Goal: Information Seeking & Learning: Learn about a topic

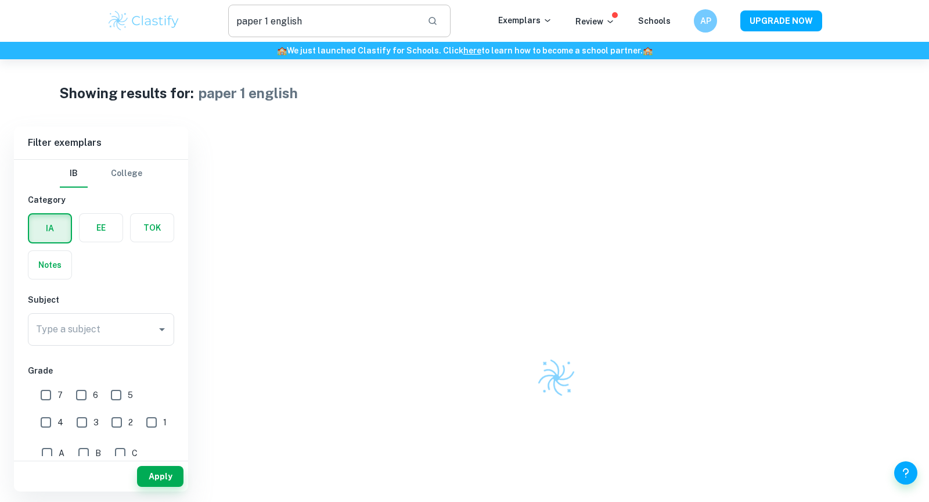
drag, startPoint x: 0, startPoint y: 0, endPoint x: 295, endPoint y: 18, distance: 295.4
click at [295, 17] on input "paper 1 english" at bounding box center [323, 21] width 190 height 33
click at [295, 18] on input "paper 1 english" at bounding box center [323, 21] width 190 height 33
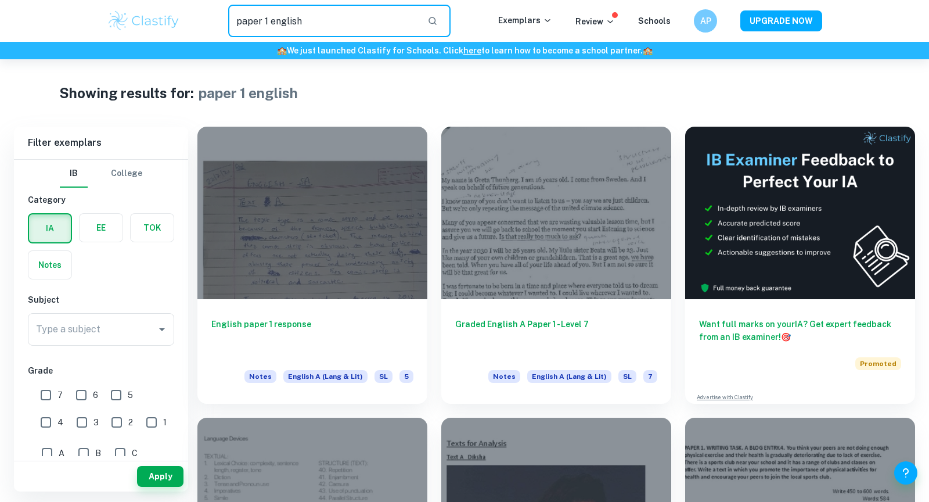
click at [295, 18] on input "paper 1 english" at bounding box center [323, 21] width 190 height 33
type input "math IA sports"
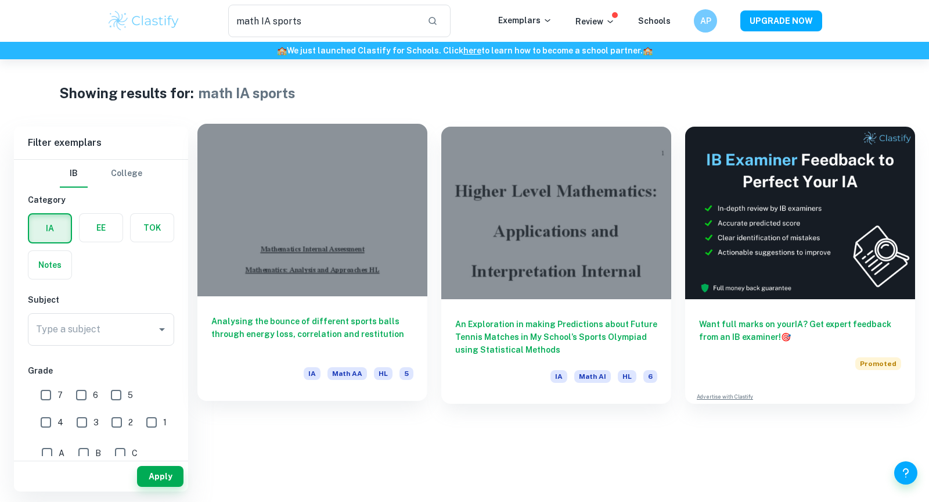
click at [261, 334] on h6 "Analysing the bounce of different sports balls through energy loss, correlation…" at bounding box center [312, 334] width 202 height 38
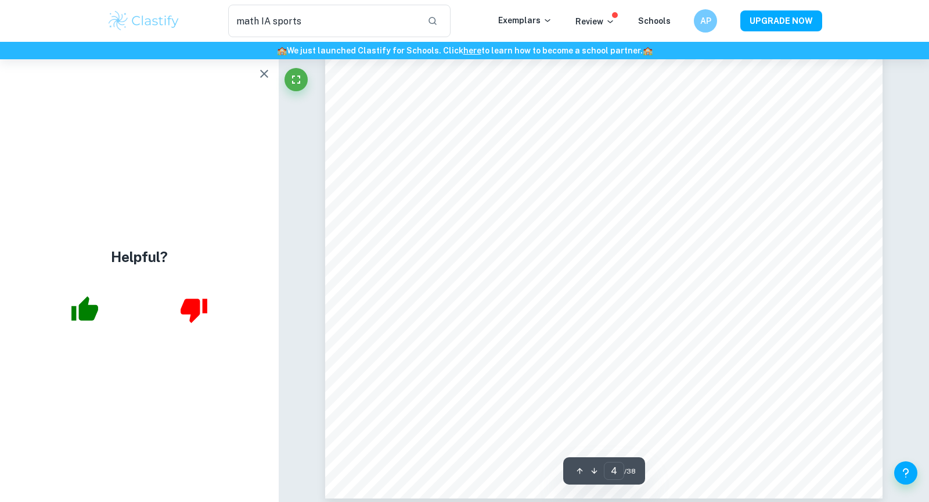
scroll to position [3119, 0]
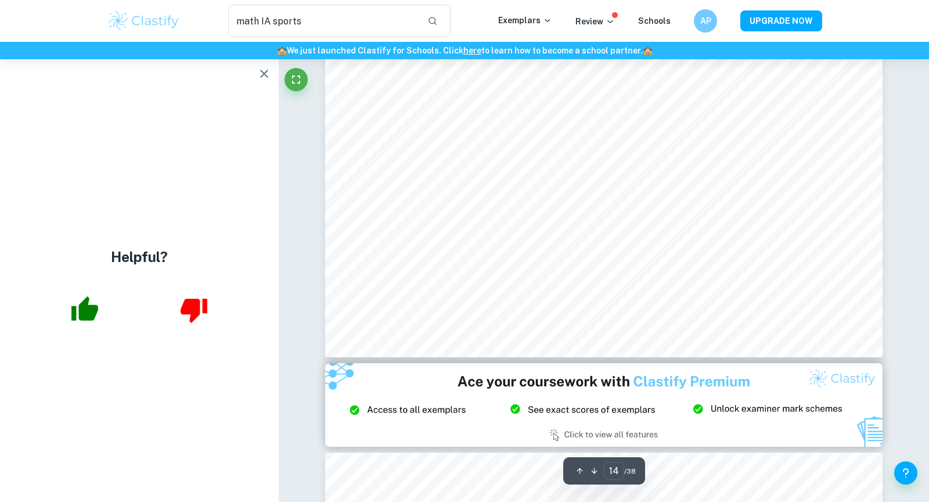
type input "15"
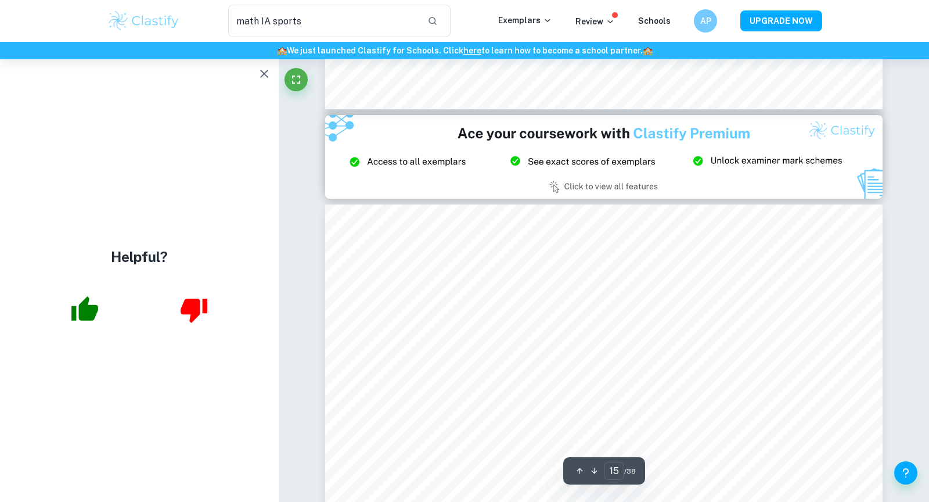
scroll to position [11481, 0]
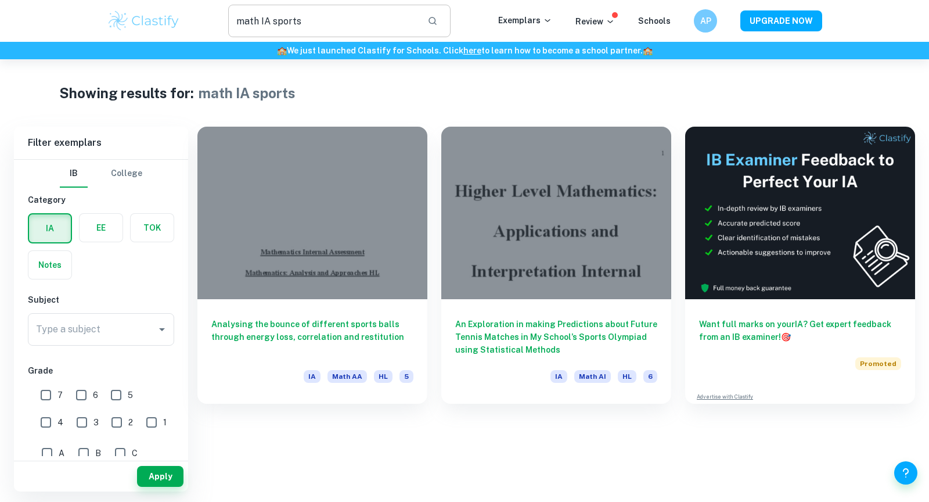
click at [283, 20] on input "math IA sports" at bounding box center [323, 21] width 190 height 33
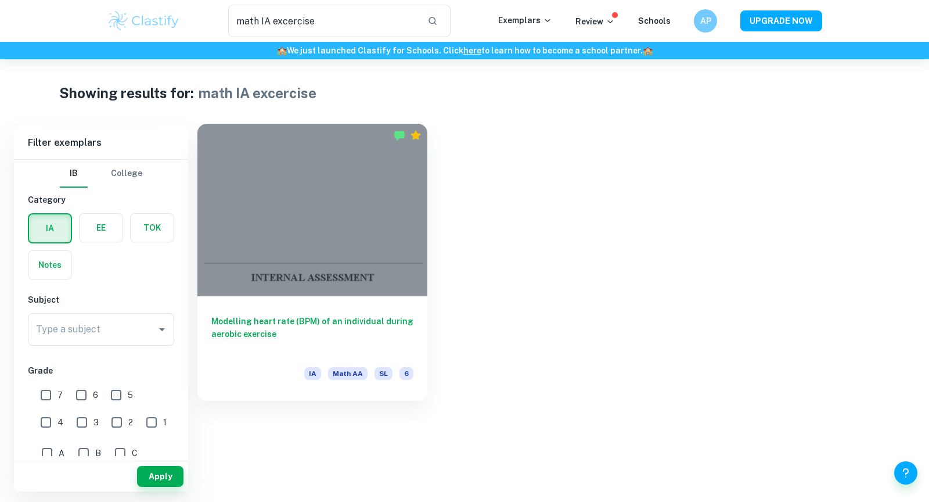
click at [247, 336] on h6 "Modelling heart rate (BPM) of an individual during aerobic exercise" at bounding box center [312, 334] width 202 height 38
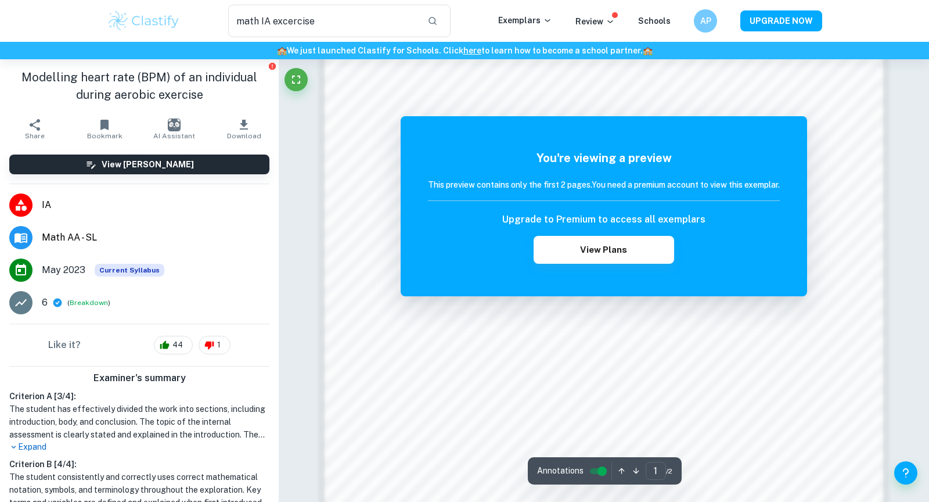
scroll to position [1230, 0]
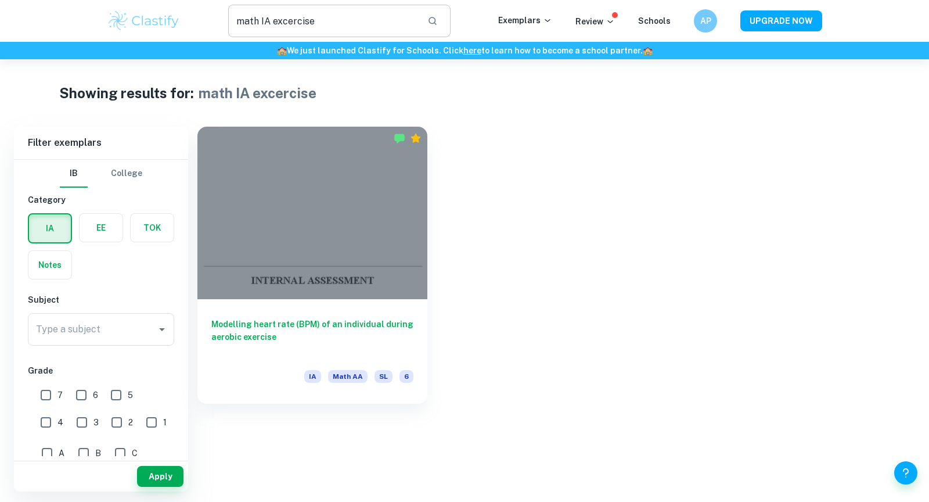
click at [286, 24] on input "math IA excercise" at bounding box center [323, 21] width 190 height 33
click at [309, 23] on input "math IA" at bounding box center [323, 21] width 190 height 33
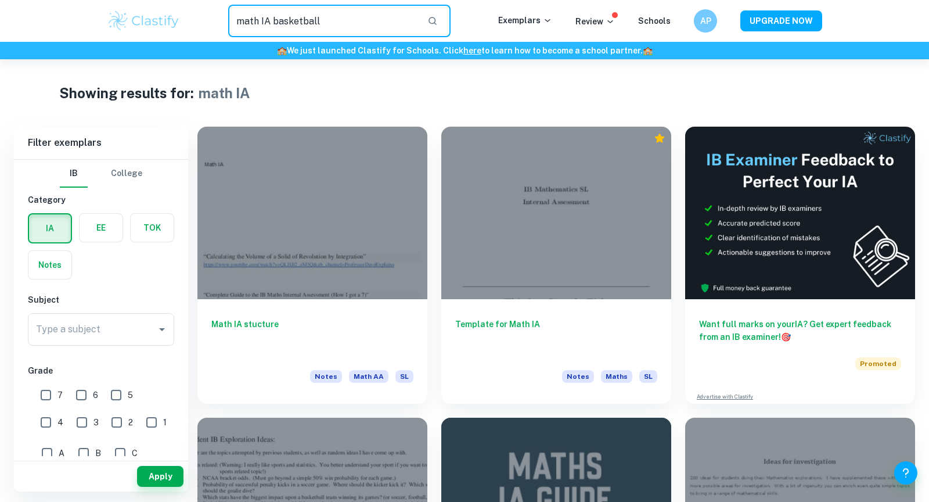
type input "math IA basketball"
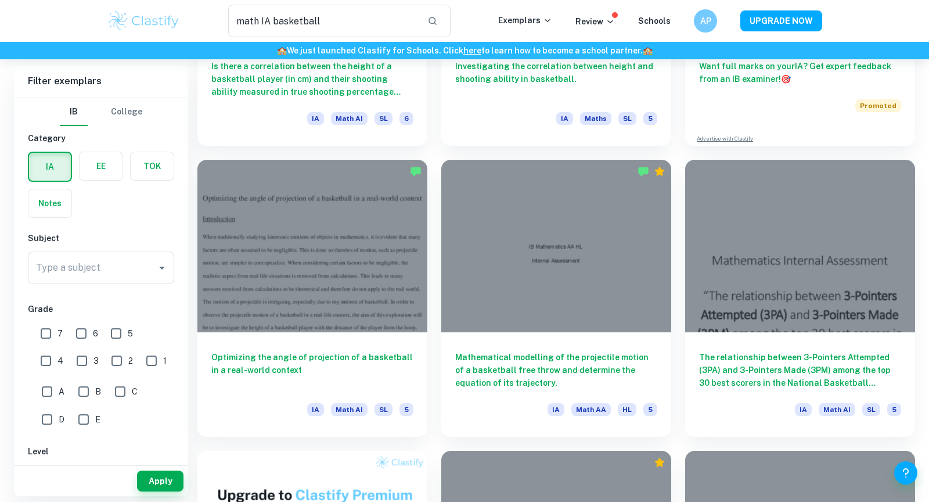
scroll to position [49, 0]
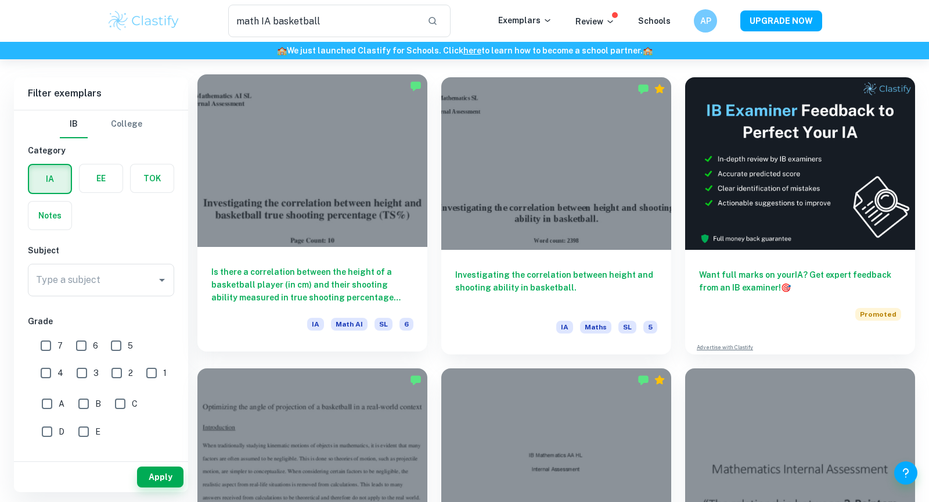
click at [336, 275] on h6 "Is there a correlation between the height of a basketball player (in cm) and th…" at bounding box center [312, 284] width 202 height 38
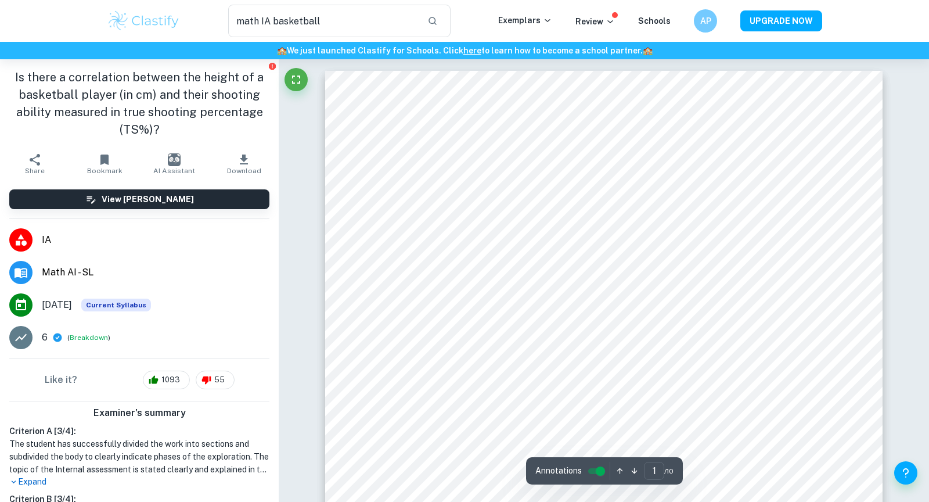
click at [222, 98] on h1 "Is there a correlation between the height of a basketball player (in cm) and th…" at bounding box center [139, 103] width 260 height 70
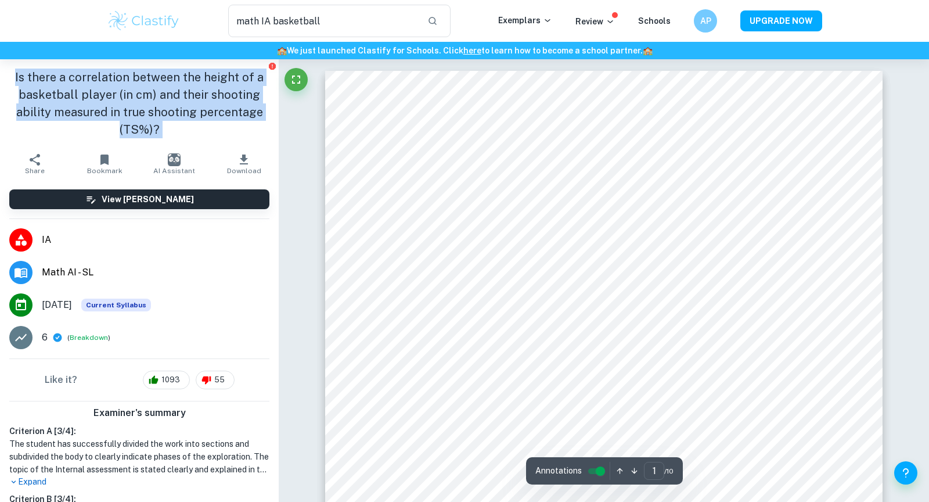
click at [222, 98] on h1 "Is there a correlation between the height of a basketball player (in cm) and th…" at bounding box center [139, 103] width 260 height 70
click at [237, 100] on h1 "Is there a correlation between the height of a basketball player (in cm) and th…" at bounding box center [139, 103] width 260 height 70
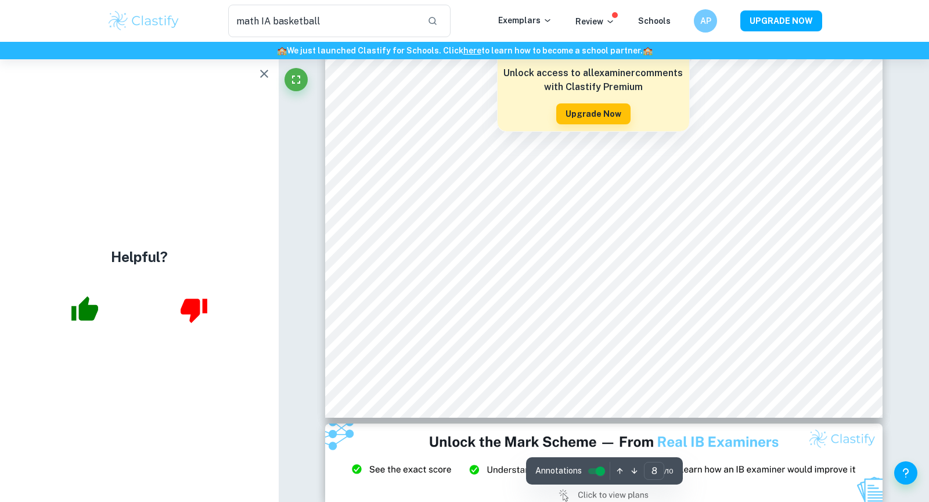
scroll to position [6178, 0]
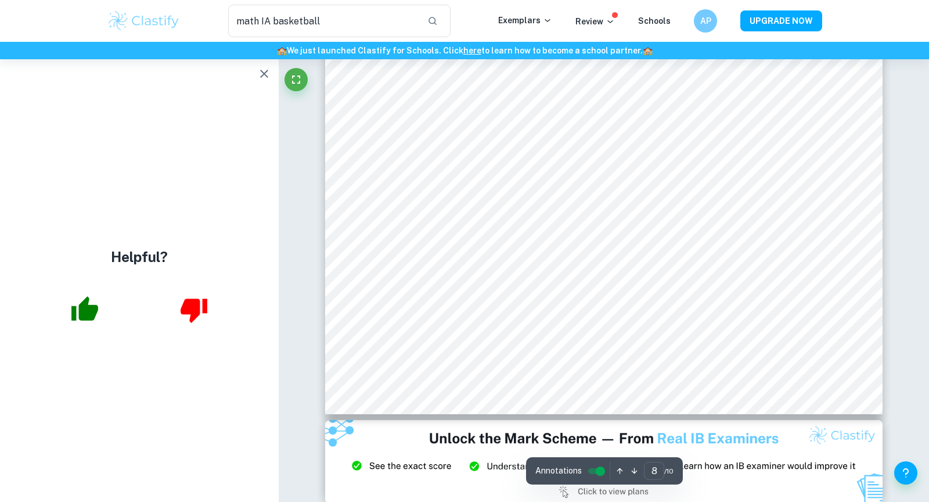
click at [258, 68] on icon "button" at bounding box center [264, 74] width 14 height 14
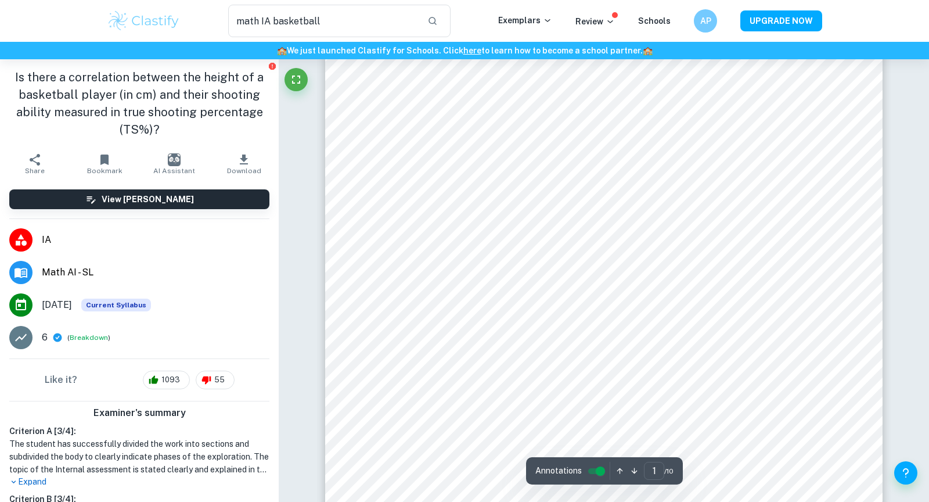
scroll to position [0, 0]
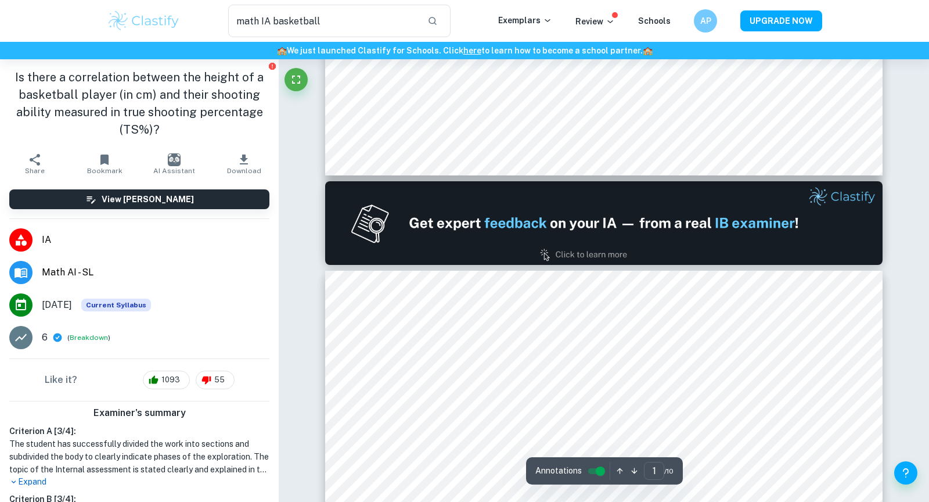
type input "2"
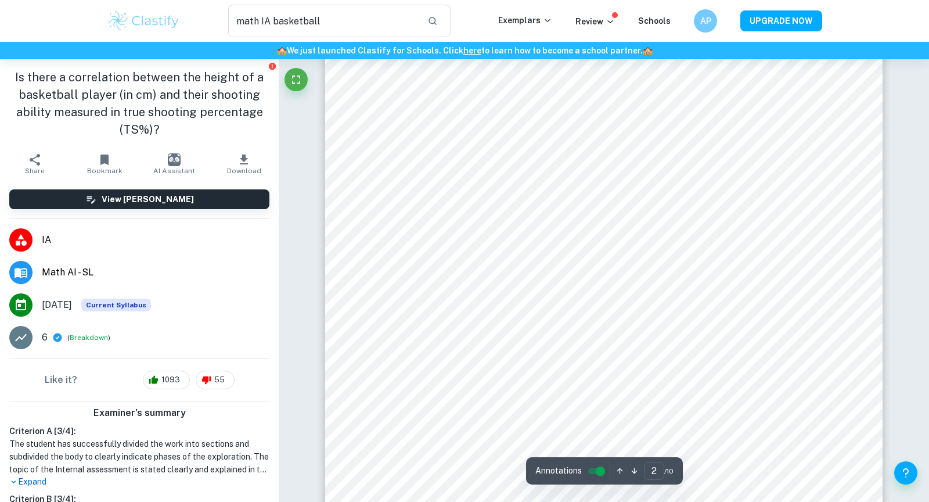
scroll to position [926, 0]
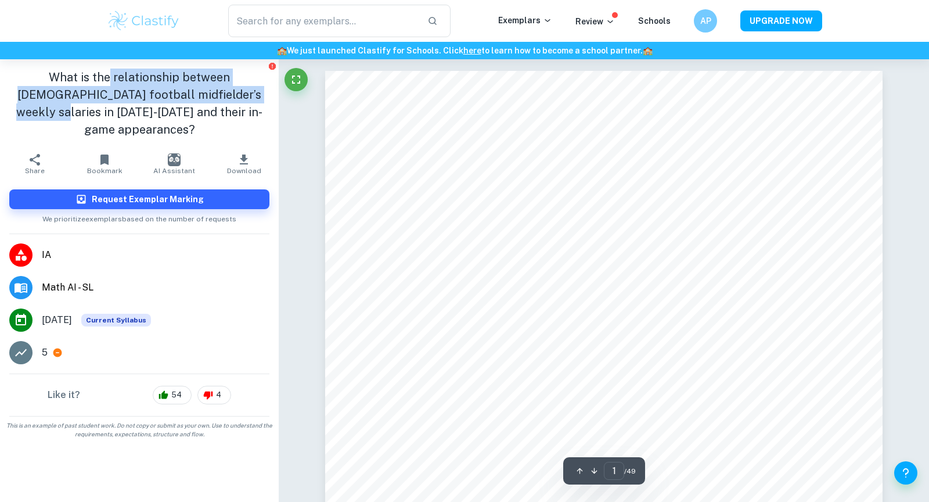
drag, startPoint x: 71, startPoint y: 75, endPoint x: 205, endPoint y: 89, distance: 134.8
click at [204, 89] on h1 "What is the relationship between male football midfielder’s weekly salaries in …" at bounding box center [139, 103] width 260 height 70
click at [205, 87] on h1 "What is the relationship between male football midfielder’s weekly salaries in …" at bounding box center [139, 103] width 260 height 70
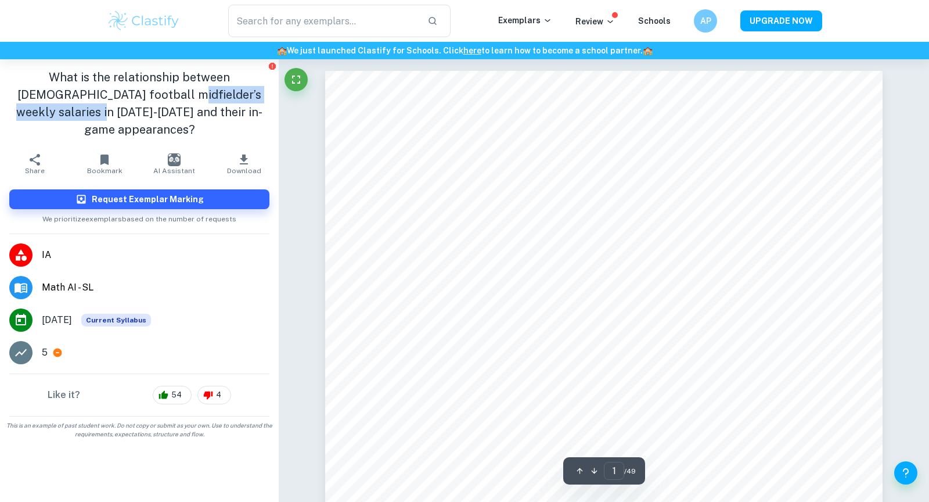
drag, startPoint x: 93, startPoint y: 96, endPoint x: 250, endPoint y: 98, distance: 156.7
click at [249, 98] on h1 "What is the relationship between male football midfielder’s weekly salaries in …" at bounding box center [139, 103] width 260 height 70
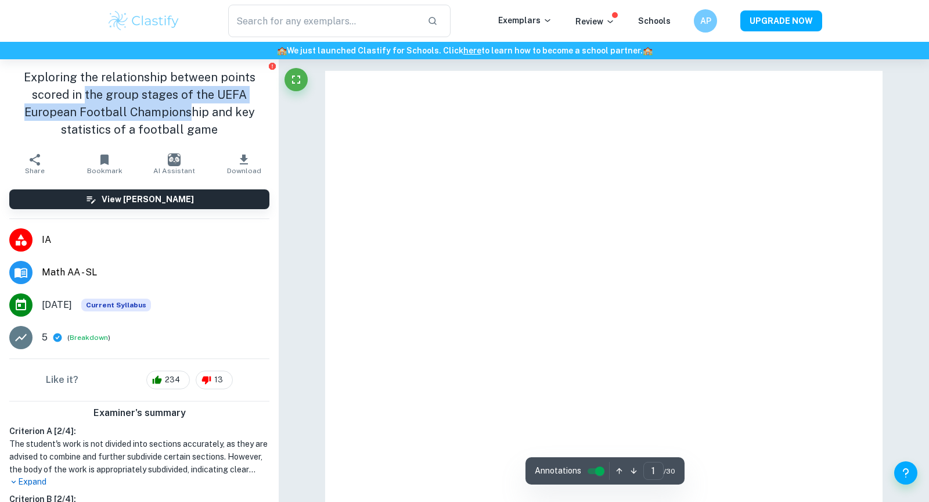
drag, startPoint x: 88, startPoint y: 94, endPoint x: 190, endPoint y: 113, distance: 104.4
click at [190, 111] on h1 "Exploring the relationship between points scored in the group stages of the UEF…" at bounding box center [139, 103] width 260 height 70
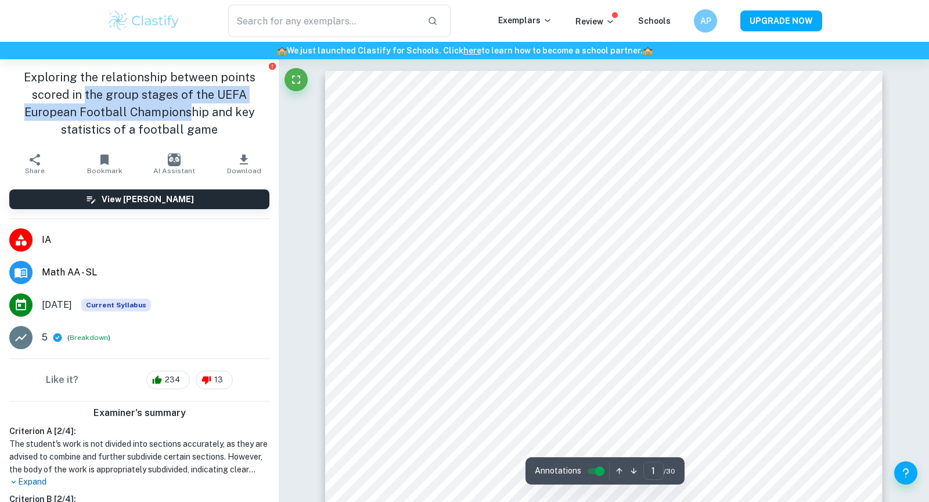
click at [171, 103] on h1 "Exploring the relationship between points scored in the group stages of the UEF…" at bounding box center [139, 103] width 260 height 70
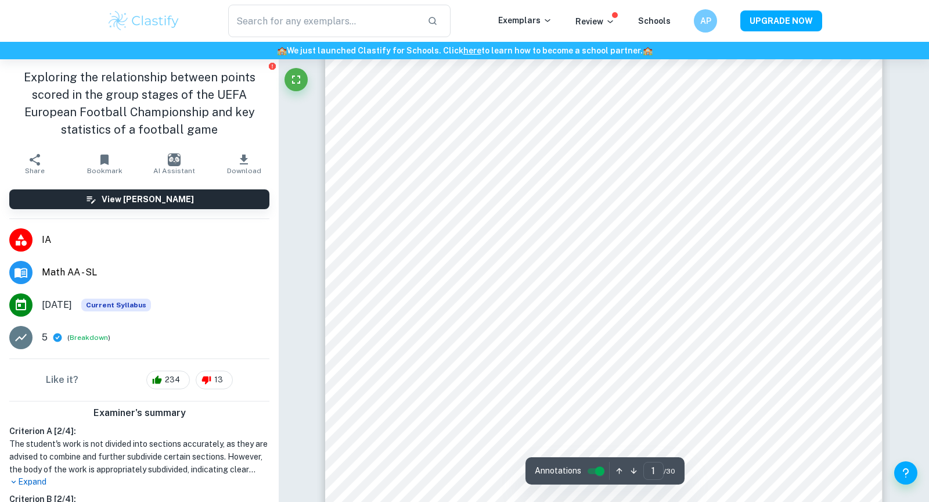
scroll to position [91, 0]
